Goal: Information Seeking & Learning: Check status

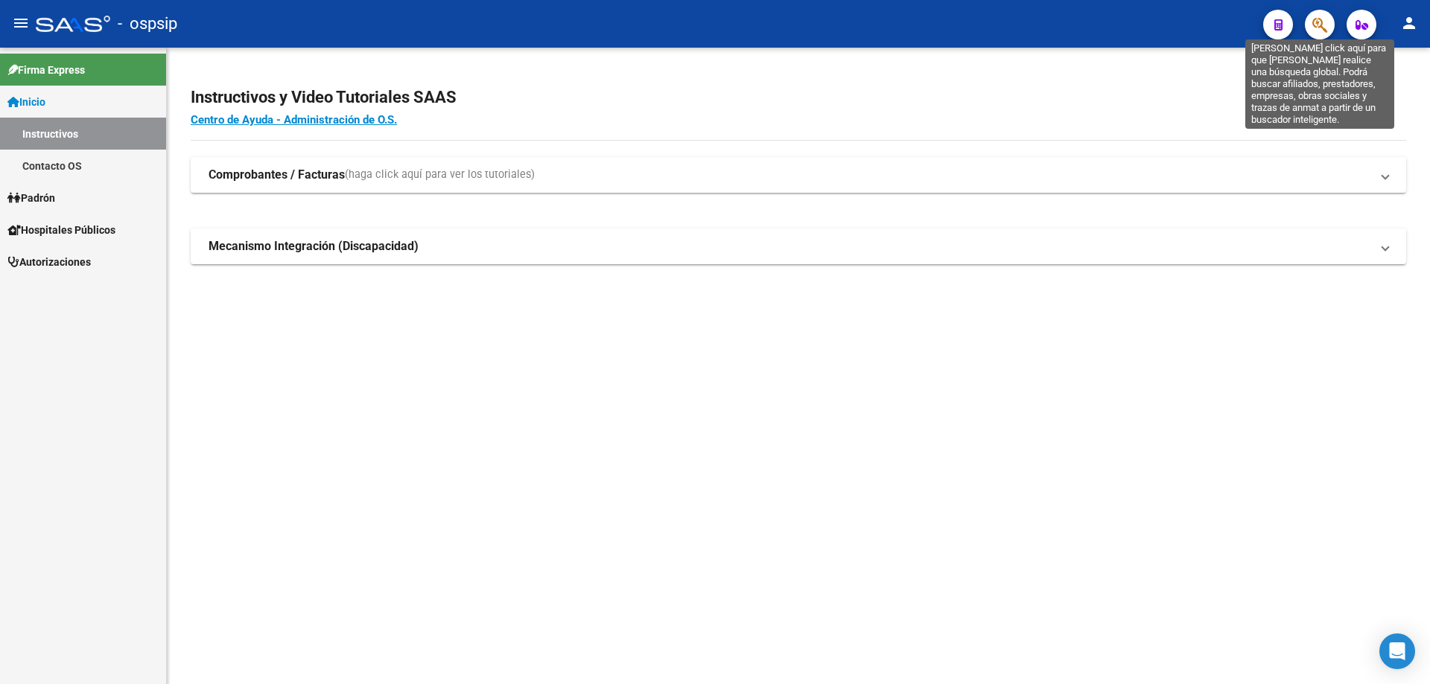
click at [1315, 24] on icon "button" at bounding box center [1319, 24] width 15 height 17
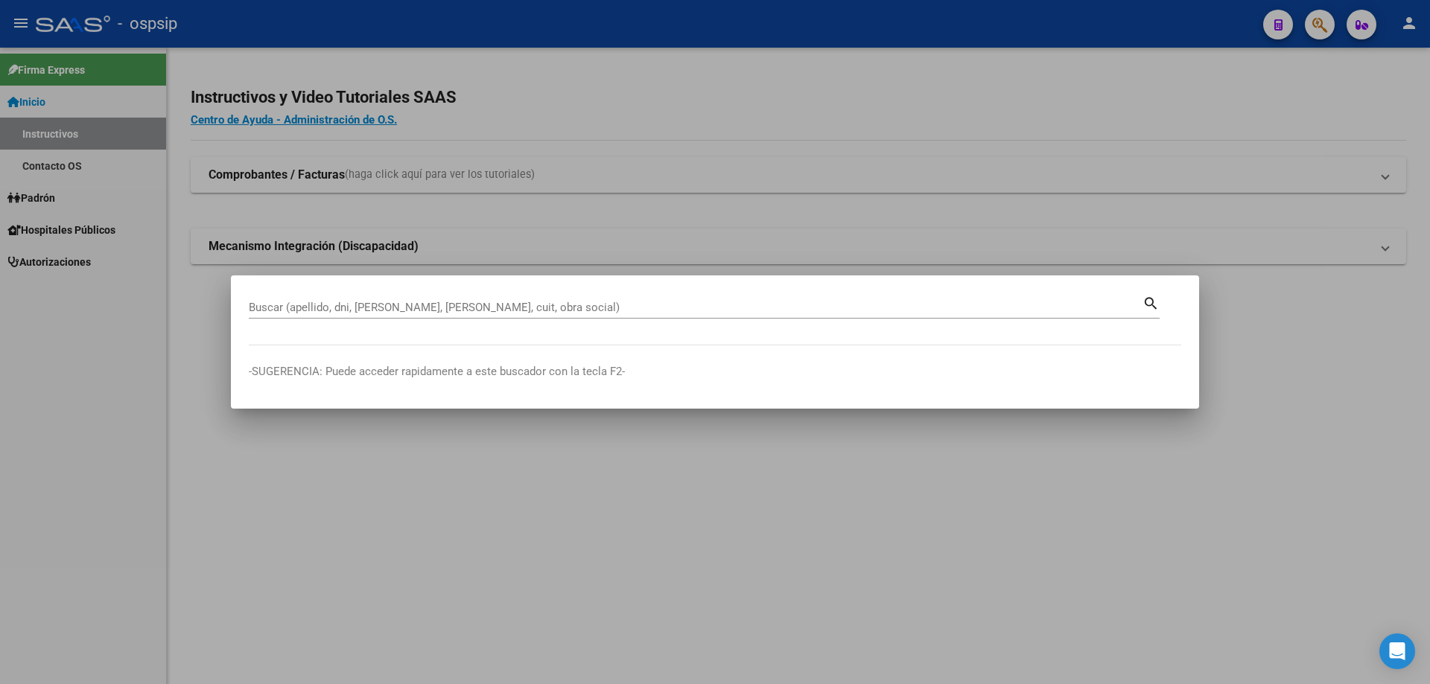
click at [589, 297] on div "Buscar (apellido, dni, [PERSON_NAME], [PERSON_NAME], cuit, obra social)" at bounding box center [696, 307] width 894 height 22
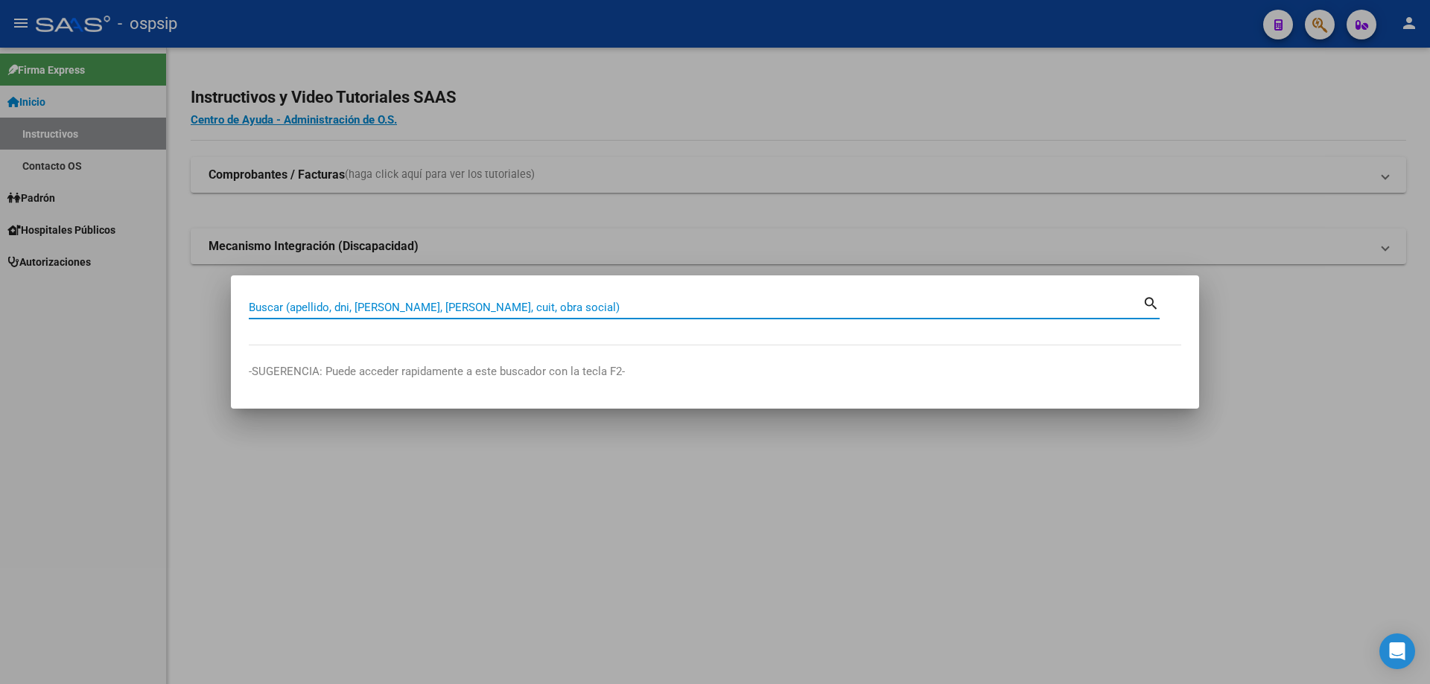
click at [587, 304] on input "Buscar (apellido, dni, [PERSON_NAME], [PERSON_NAME], cuit, obra social)" at bounding box center [696, 307] width 894 height 13
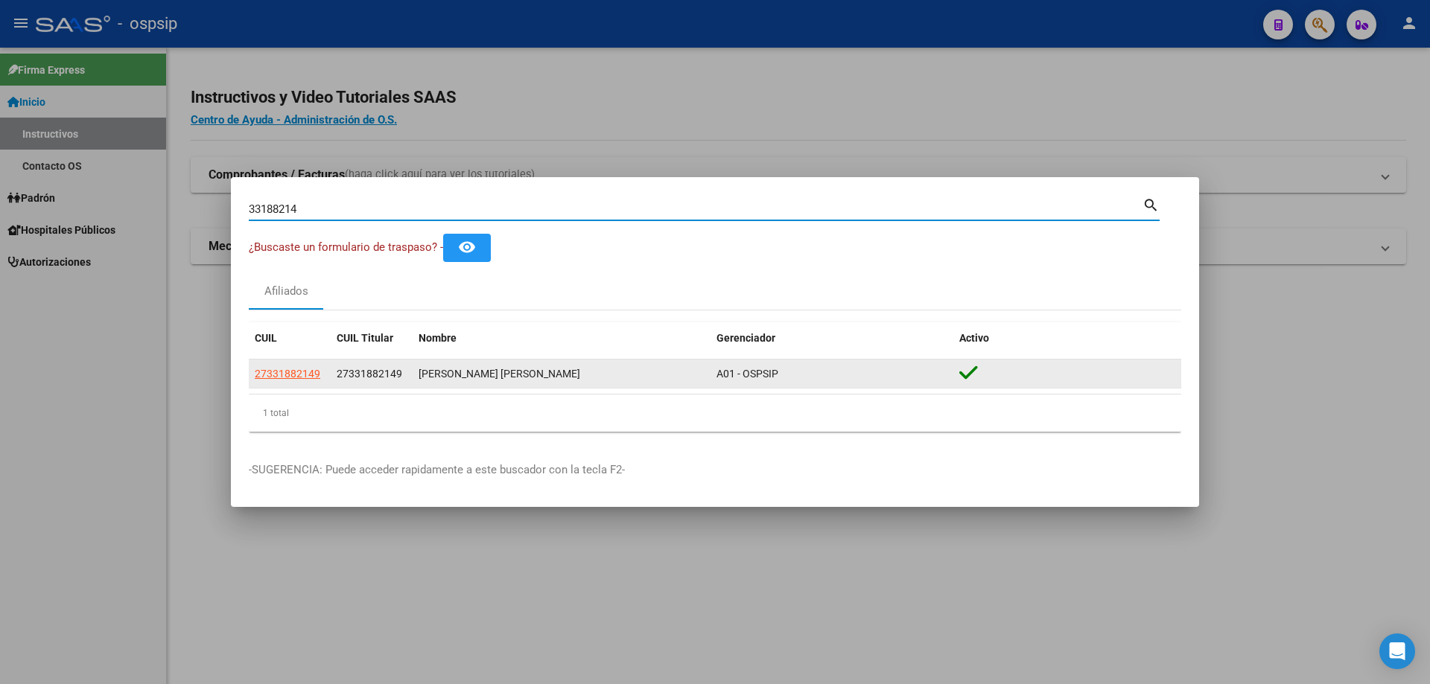
click at [301, 366] on app-link-go-to "27331882149" at bounding box center [288, 374] width 66 height 17
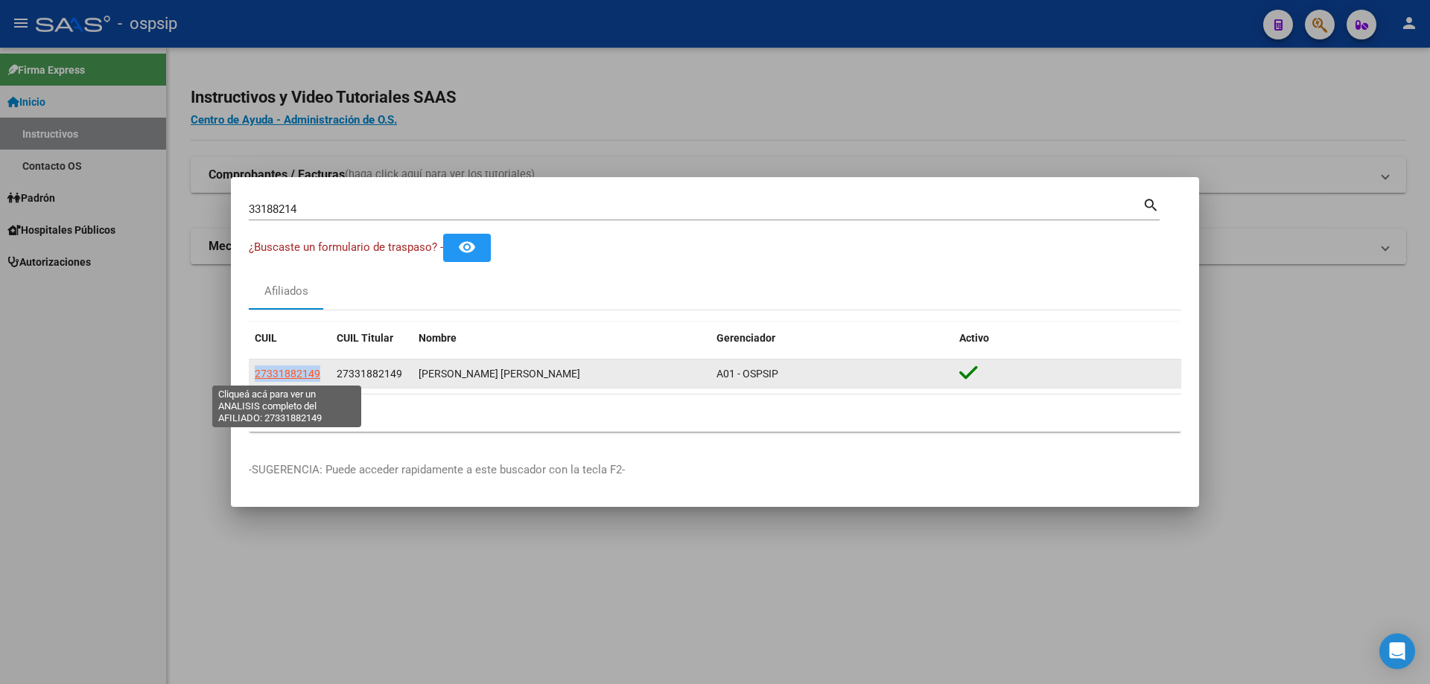
click at [301, 368] on span "27331882149" at bounding box center [288, 374] width 66 height 12
copy span "27331882149"
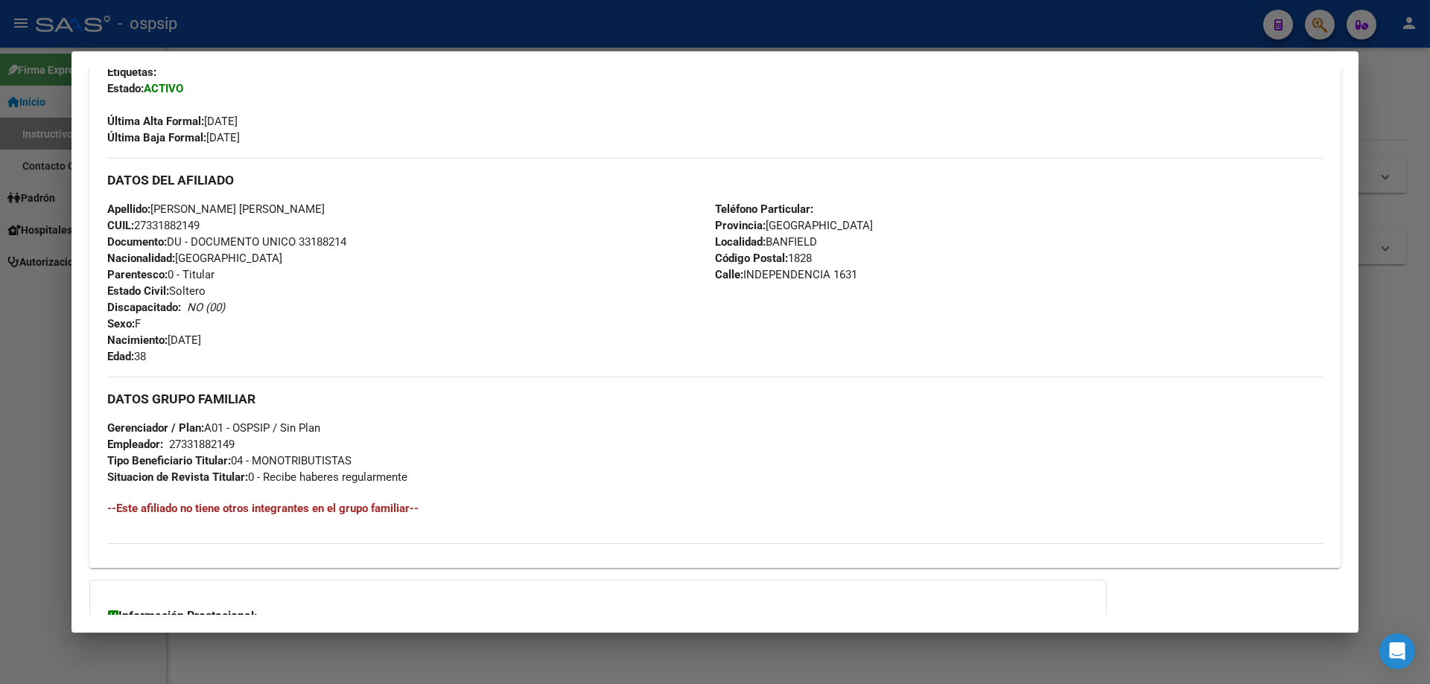
scroll to position [526, 0]
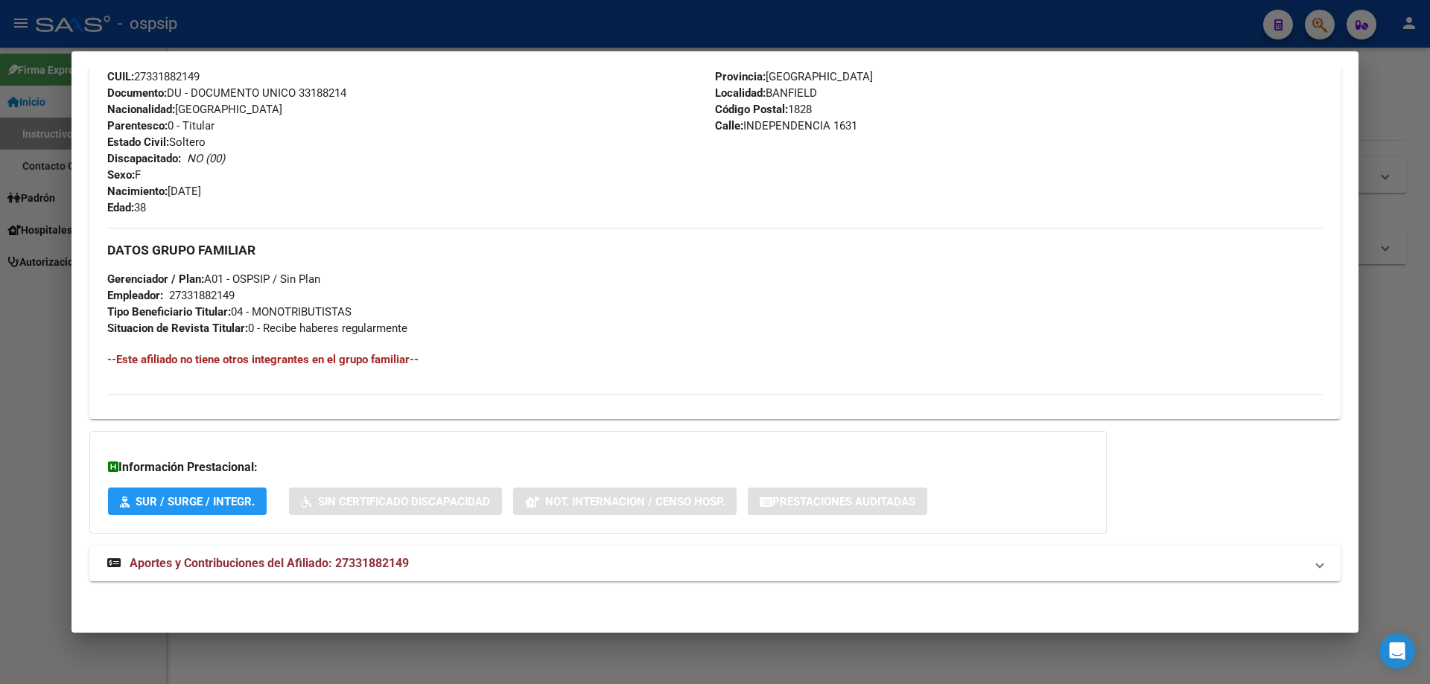
click at [272, 566] on span "Aportes y Contribuciones del Afiliado: 27331882149" at bounding box center [269, 563] width 279 height 14
click at [267, 568] on span "Aportes y Contribuciones del Afiliado: 27331882149" at bounding box center [269, 569] width 279 height 14
click at [290, 560] on span "Aportes y Contribuciones del Afiliado: 27331882149" at bounding box center [269, 563] width 279 height 14
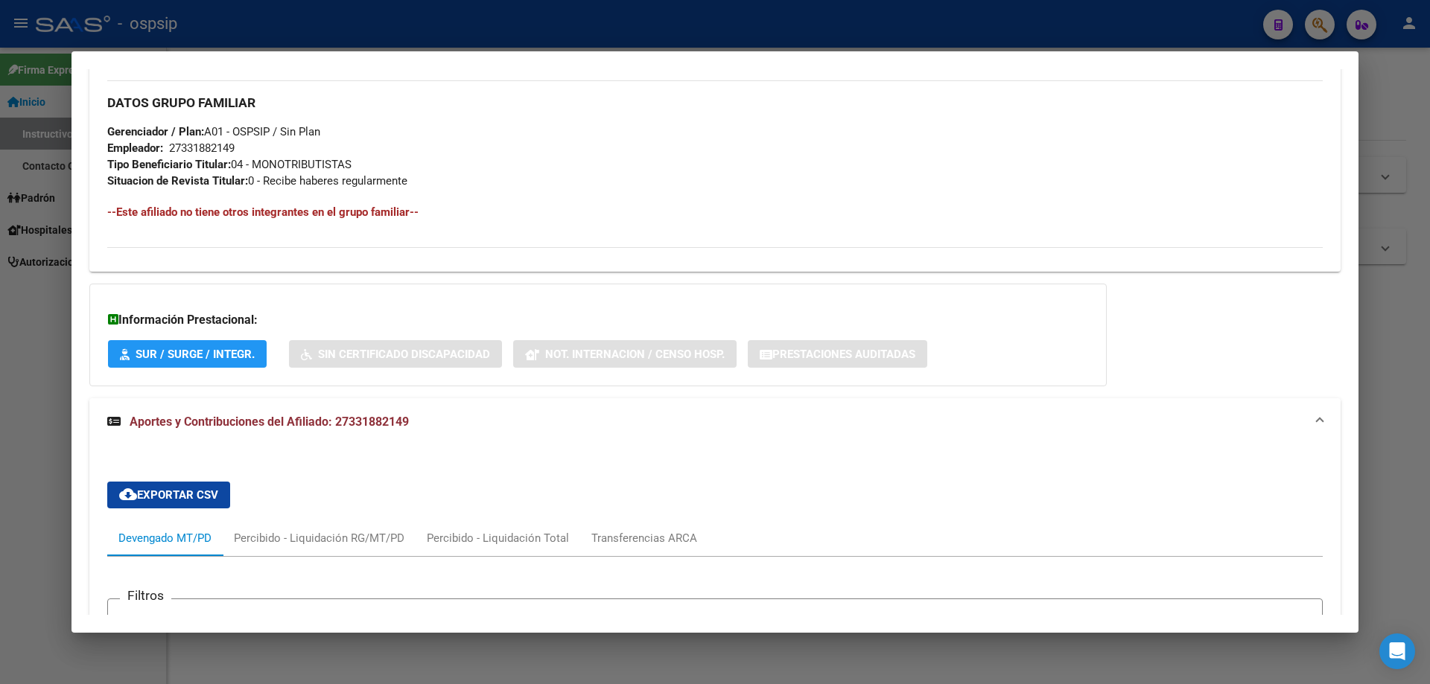
scroll to position [599, 0]
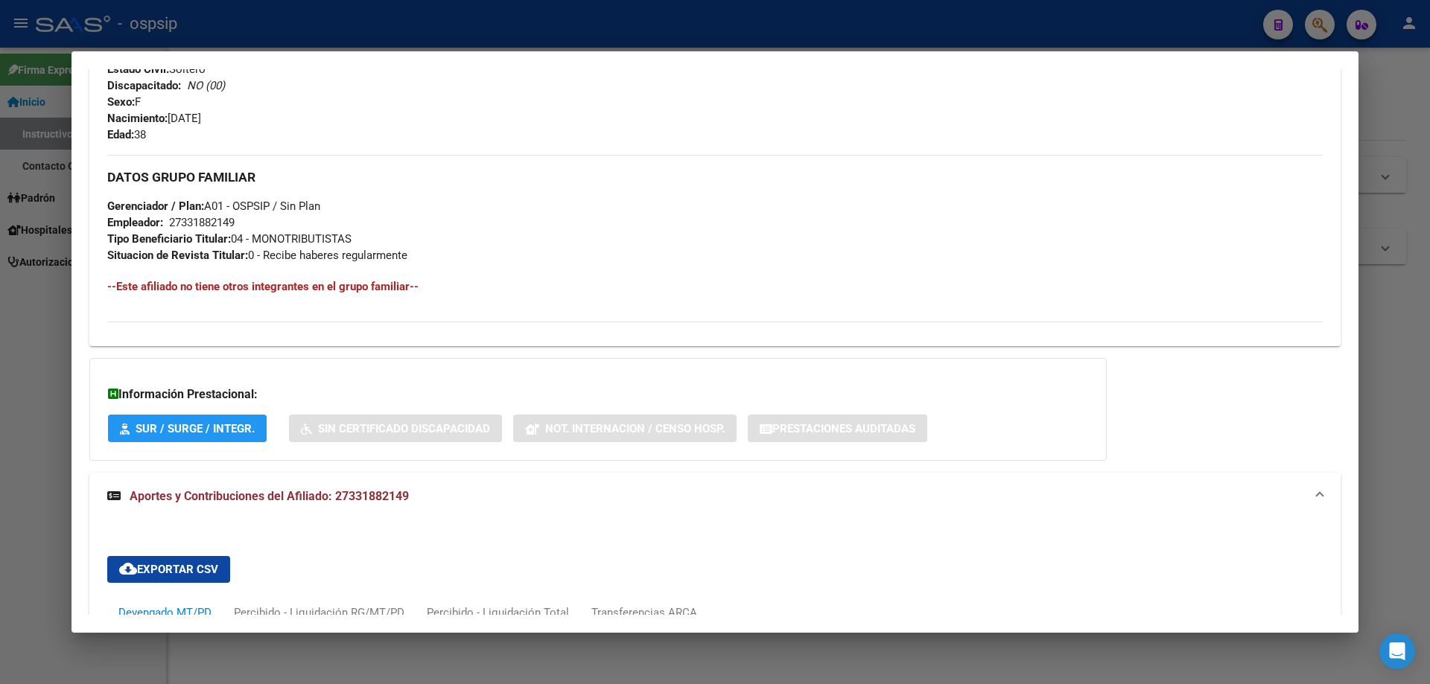
click at [407, 663] on div at bounding box center [715, 342] width 1430 height 684
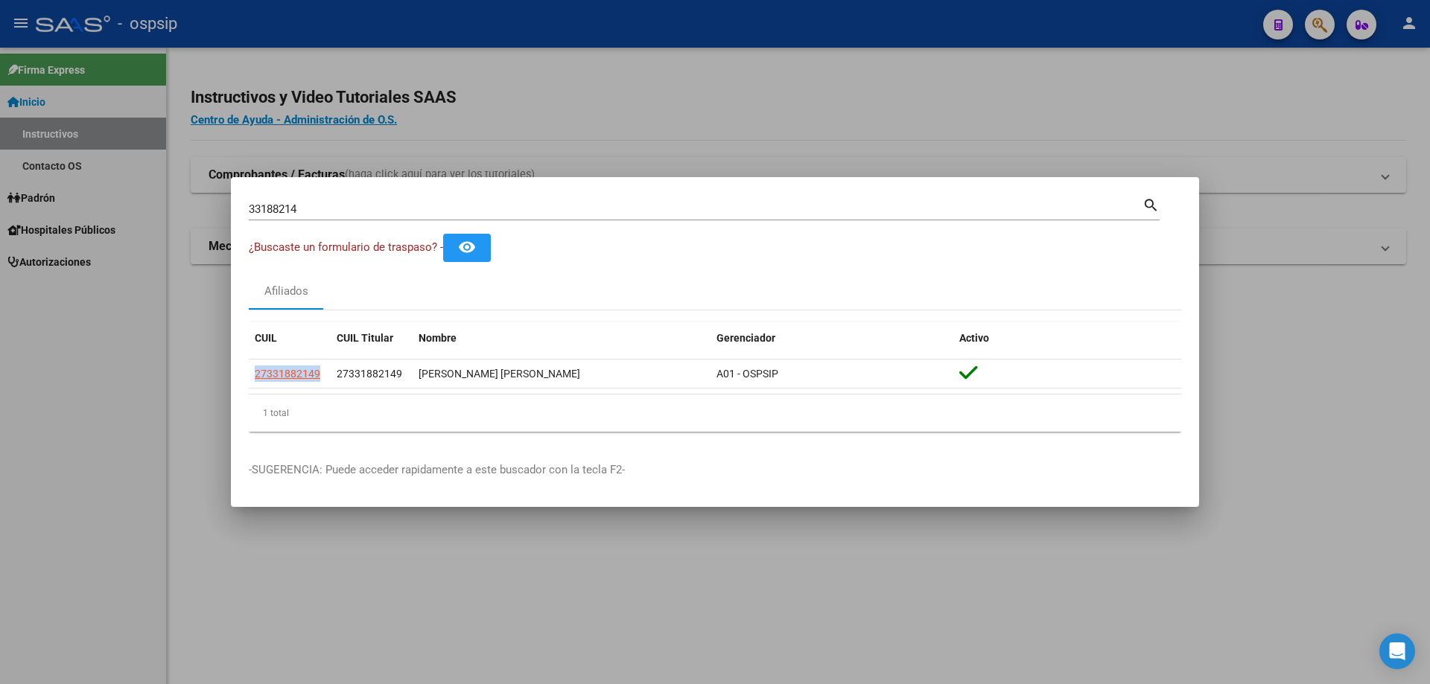
click at [330, 214] on input "33188214" at bounding box center [696, 209] width 894 height 13
type input "3"
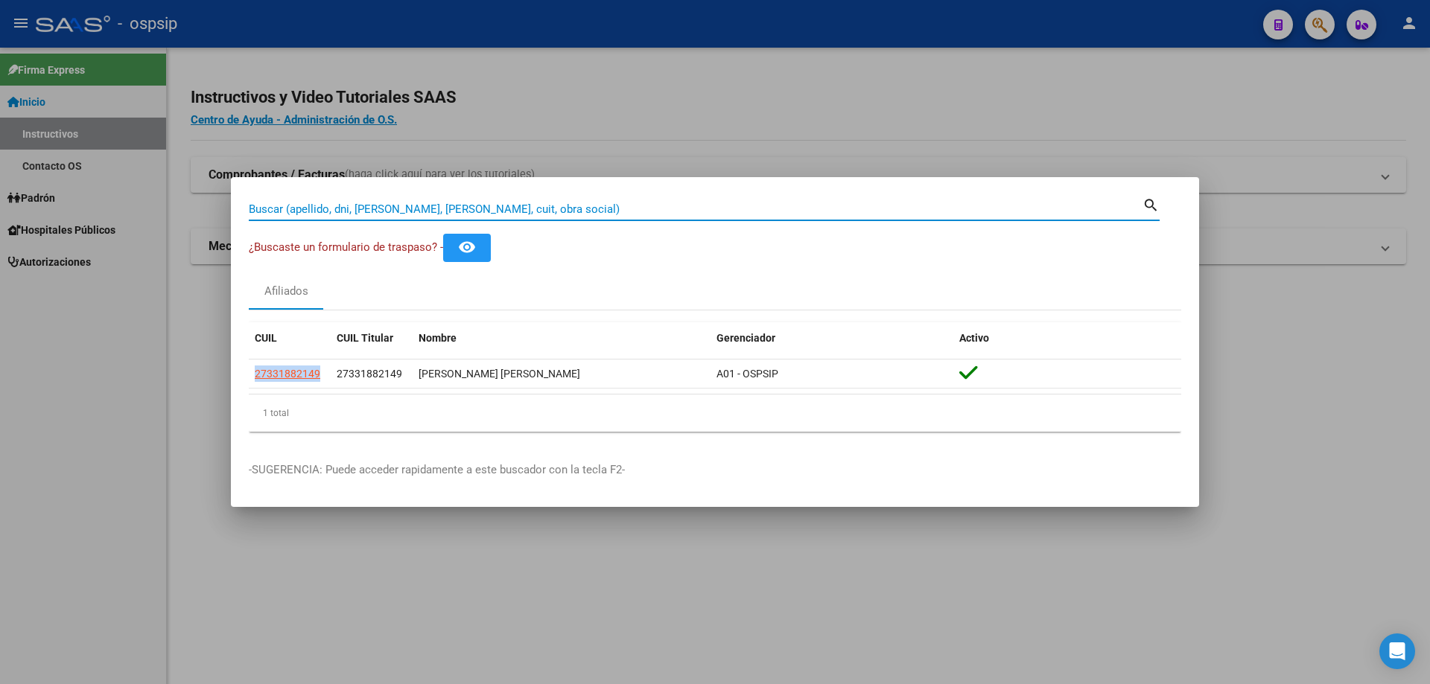
click at [523, 200] on div "Buscar (apellido, dni, [PERSON_NAME], [PERSON_NAME], cuit, obra social)" at bounding box center [696, 209] width 894 height 22
type input "18028766"
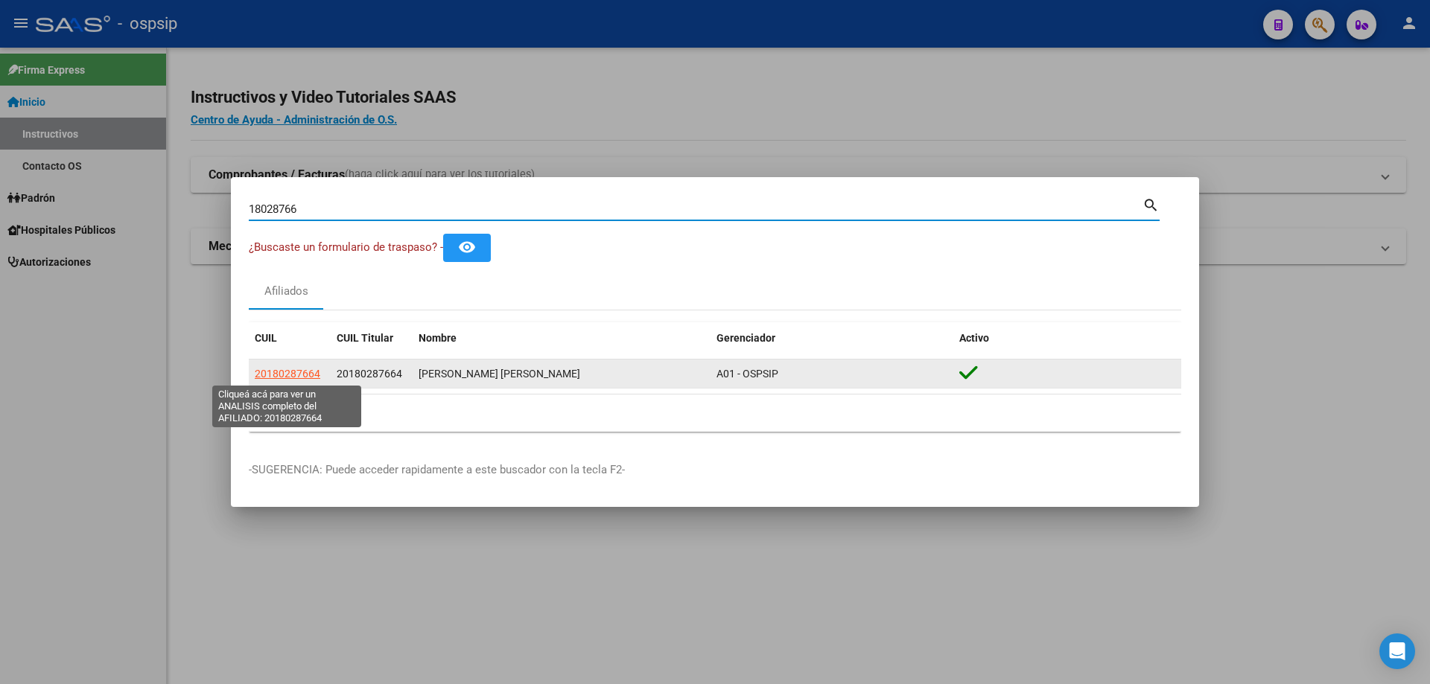
click at [293, 370] on span "20180287664" at bounding box center [288, 374] width 66 height 12
type textarea "20180287664"
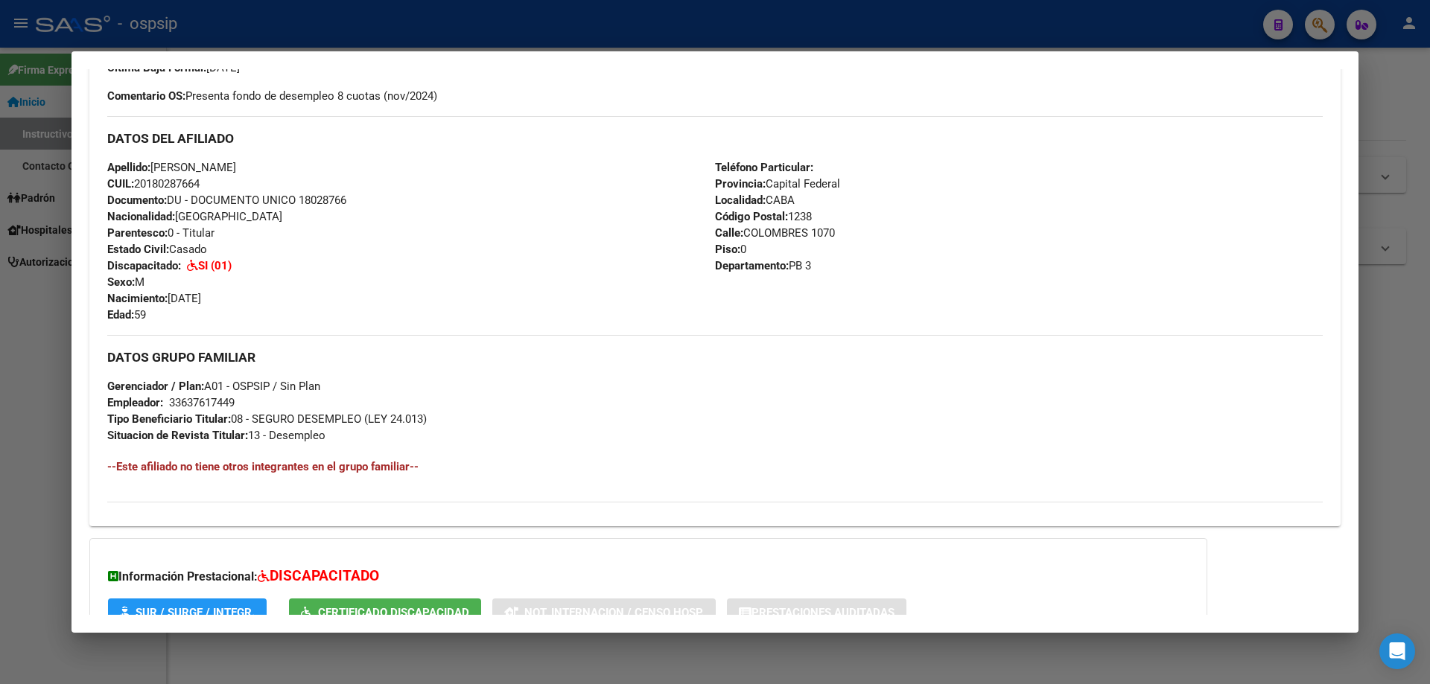
scroll to position [558, 0]
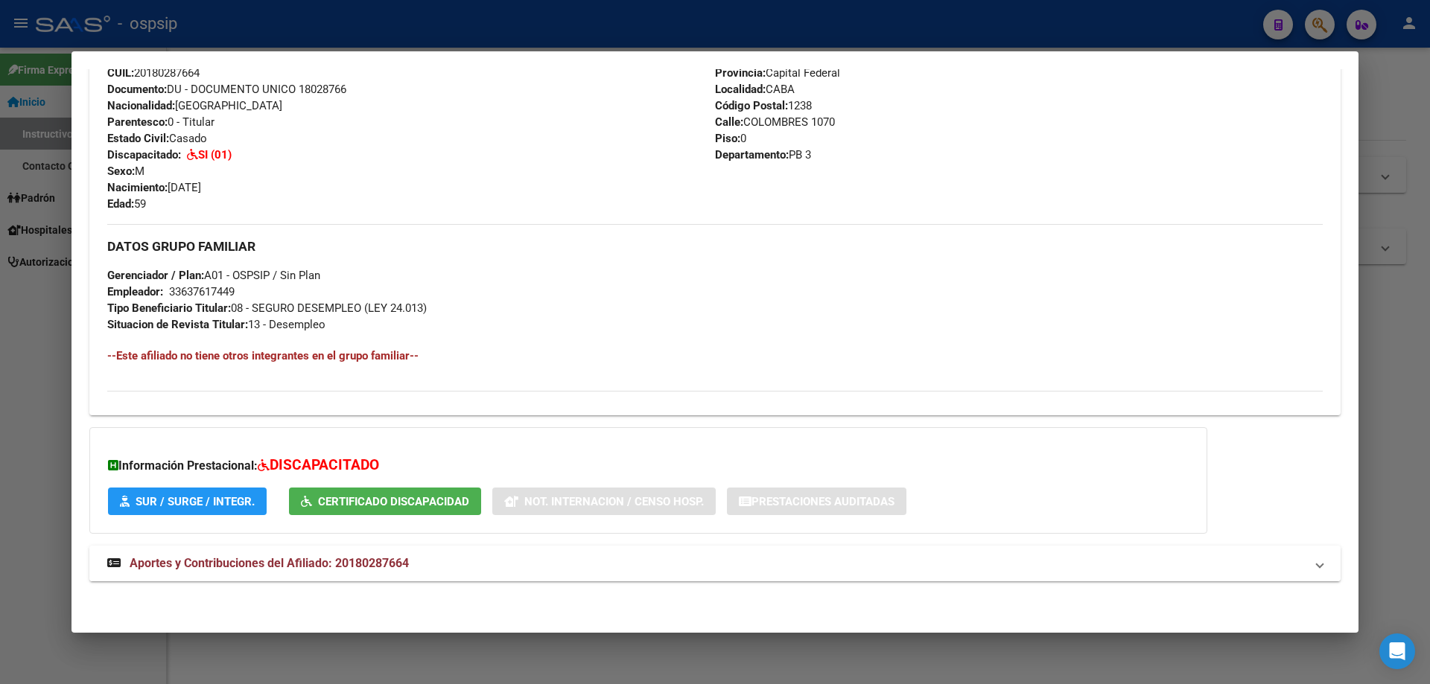
click at [235, 568] on span "Aportes y Contribuciones del Afiliado: 20180287664" at bounding box center [269, 563] width 279 height 14
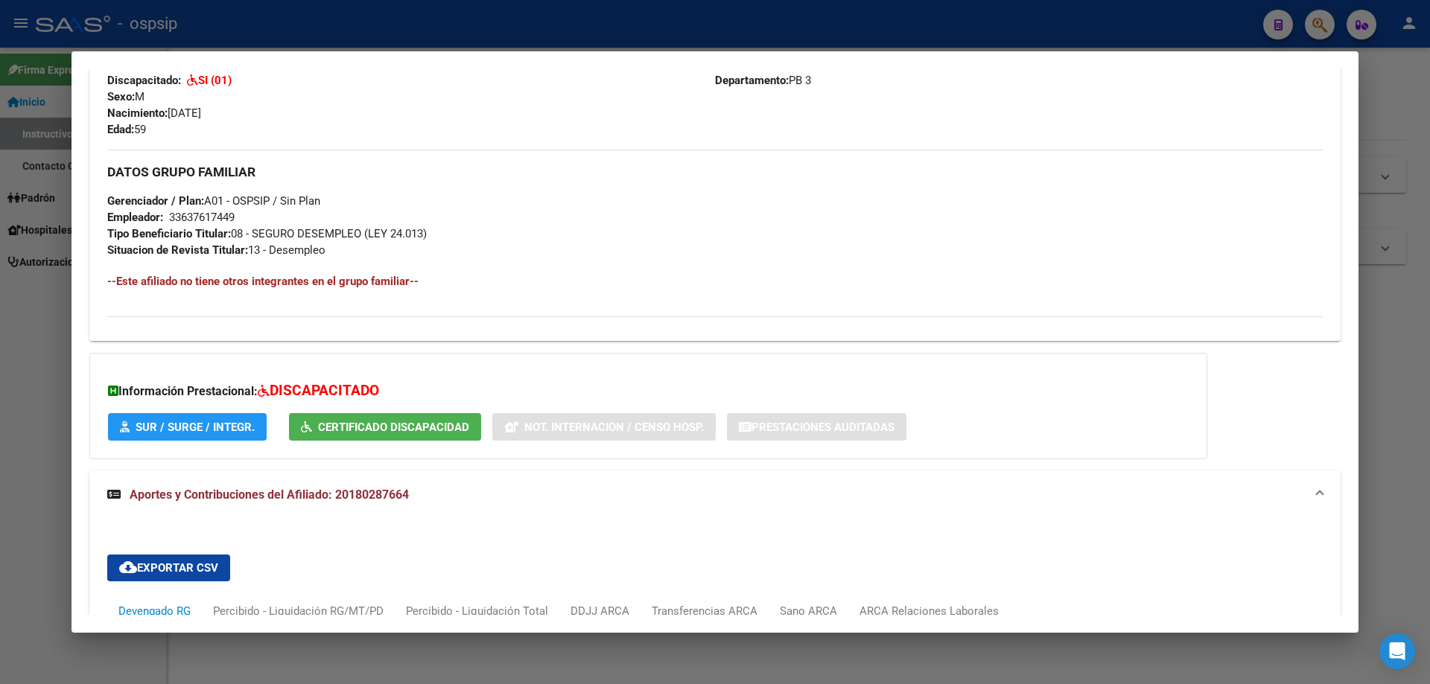
scroll to position [856, 0]
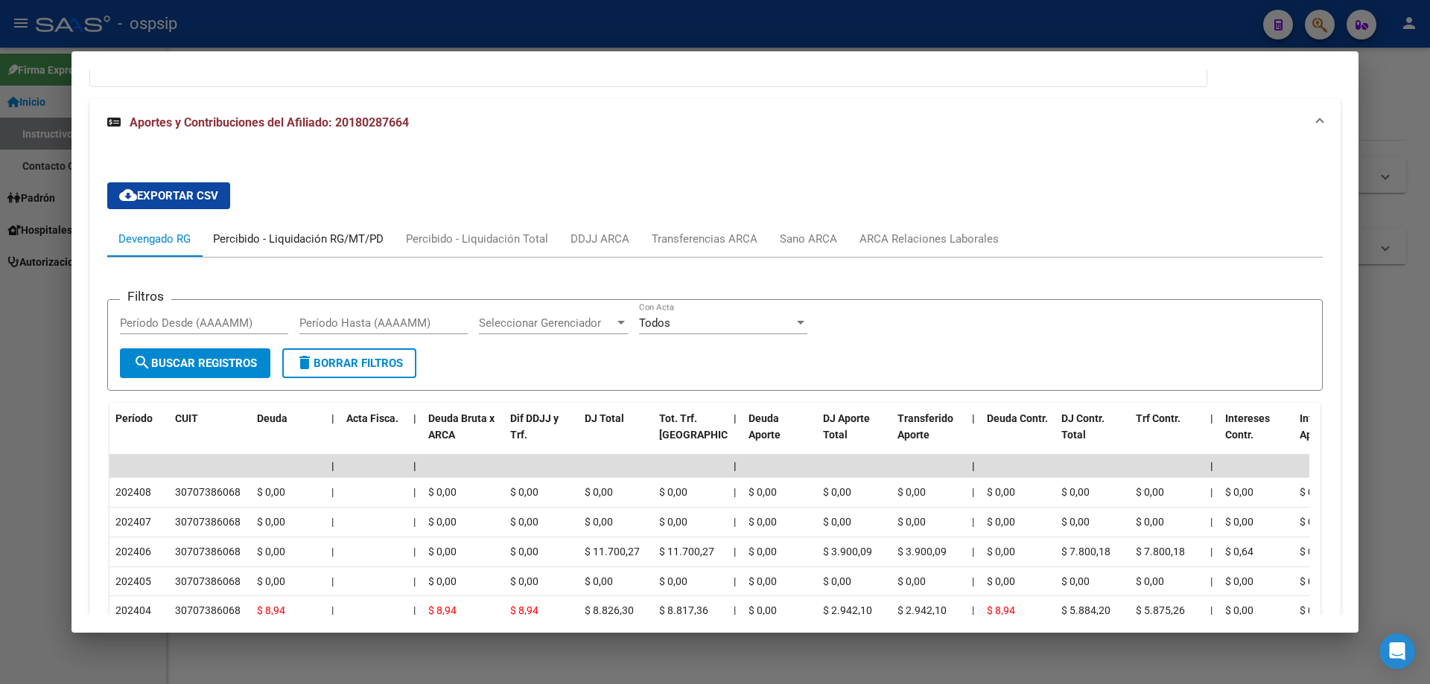
click at [328, 235] on div "Percibido - Liquidación RG/MT/PD" at bounding box center [298, 239] width 171 height 16
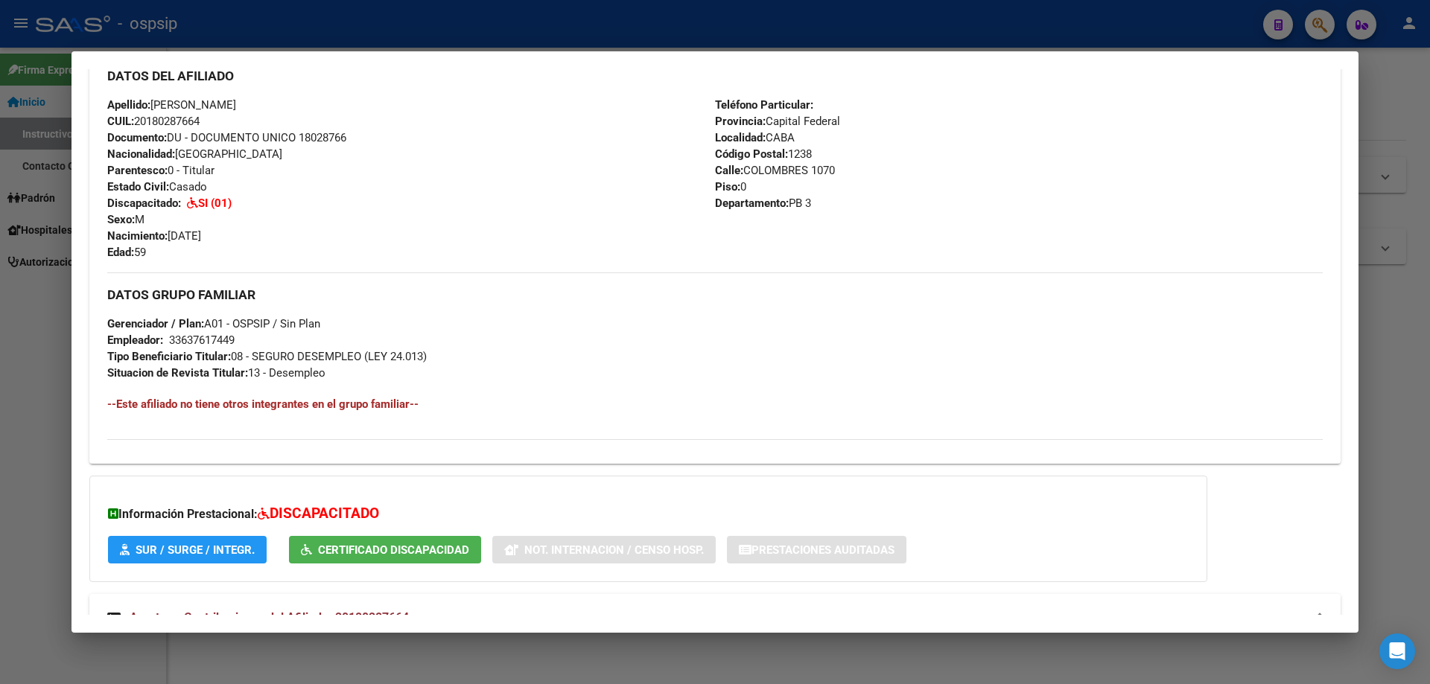
scroll to position [483, 0]
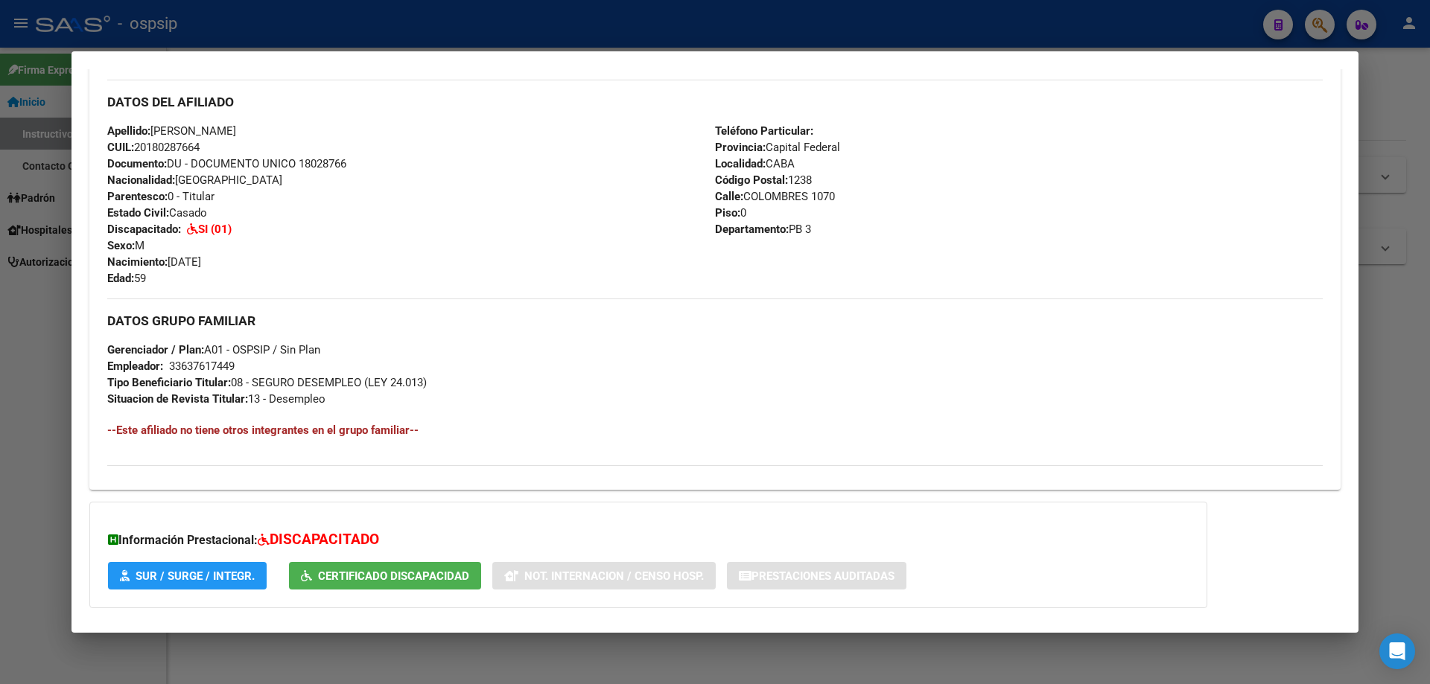
click at [1405, 450] on div at bounding box center [715, 342] width 1430 height 684
